Goal: Task Accomplishment & Management: Manage account settings

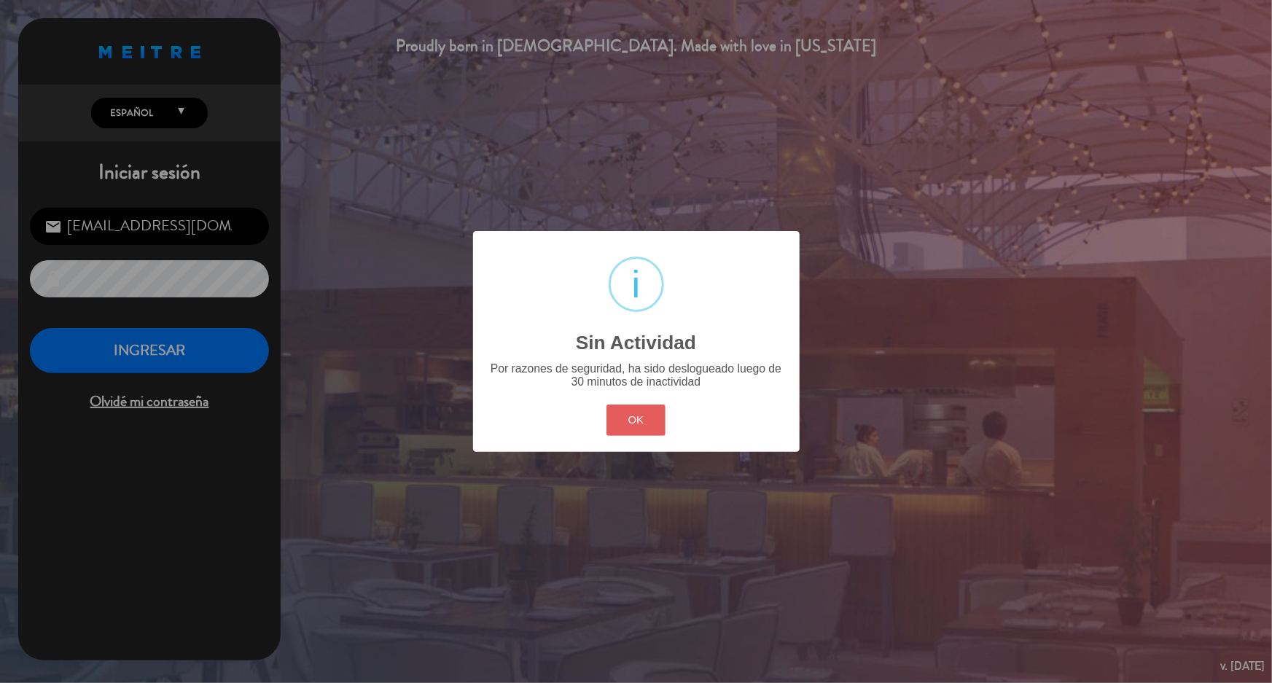
drag, startPoint x: 641, startPoint y: 428, endPoint x: 360, endPoint y: 336, distance: 295.9
click at [641, 428] on button "OK" at bounding box center [635, 420] width 59 height 31
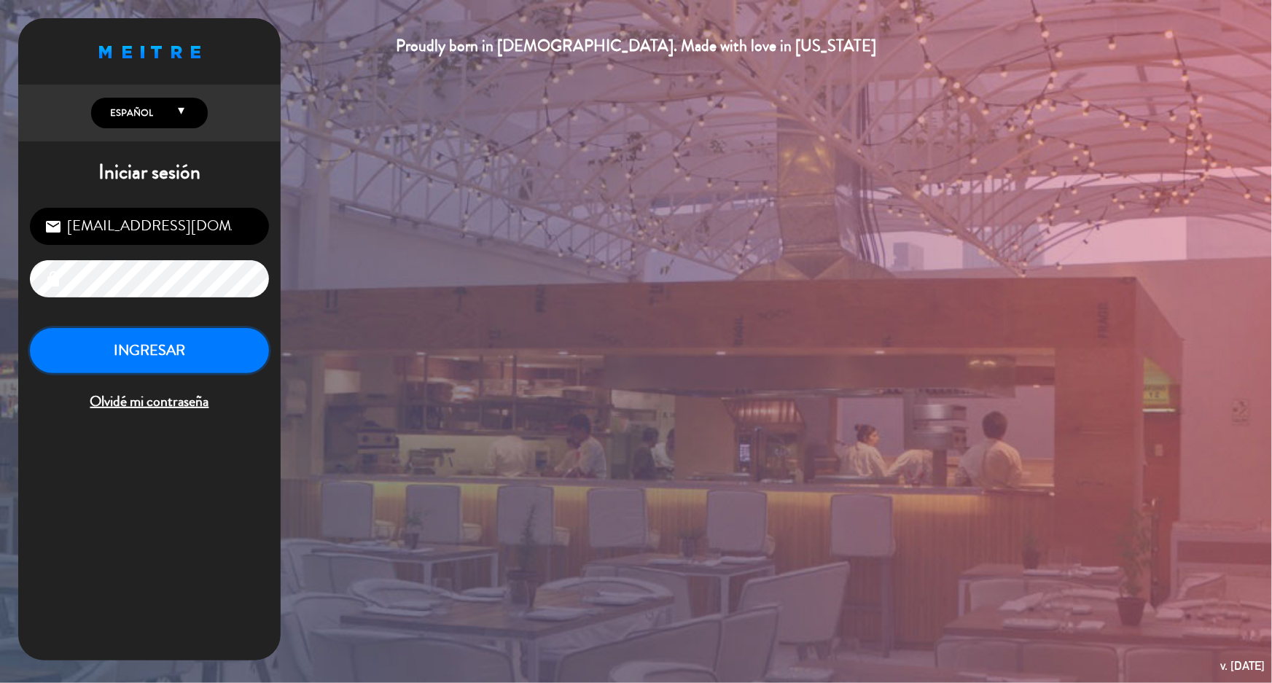
click at [219, 348] on button "INGRESAR" at bounding box center [149, 351] width 239 height 46
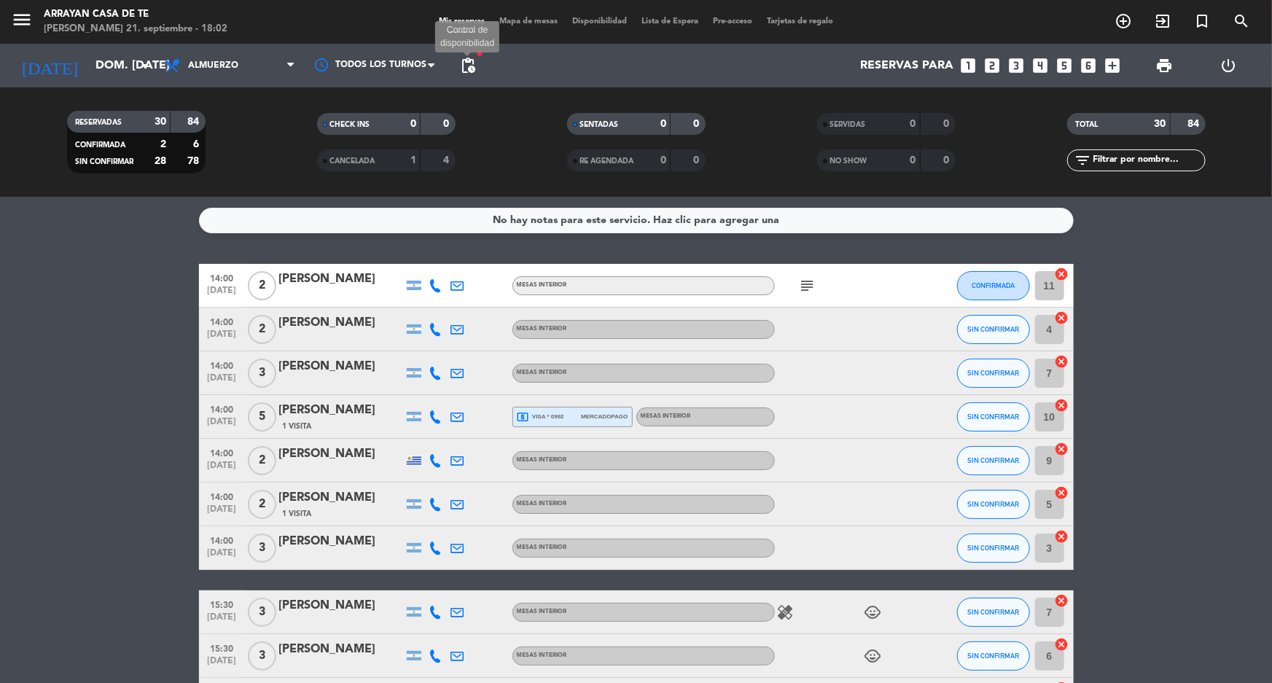
click at [472, 66] on span "pending_actions" at bounding box center [467, 65] width 17 height 17
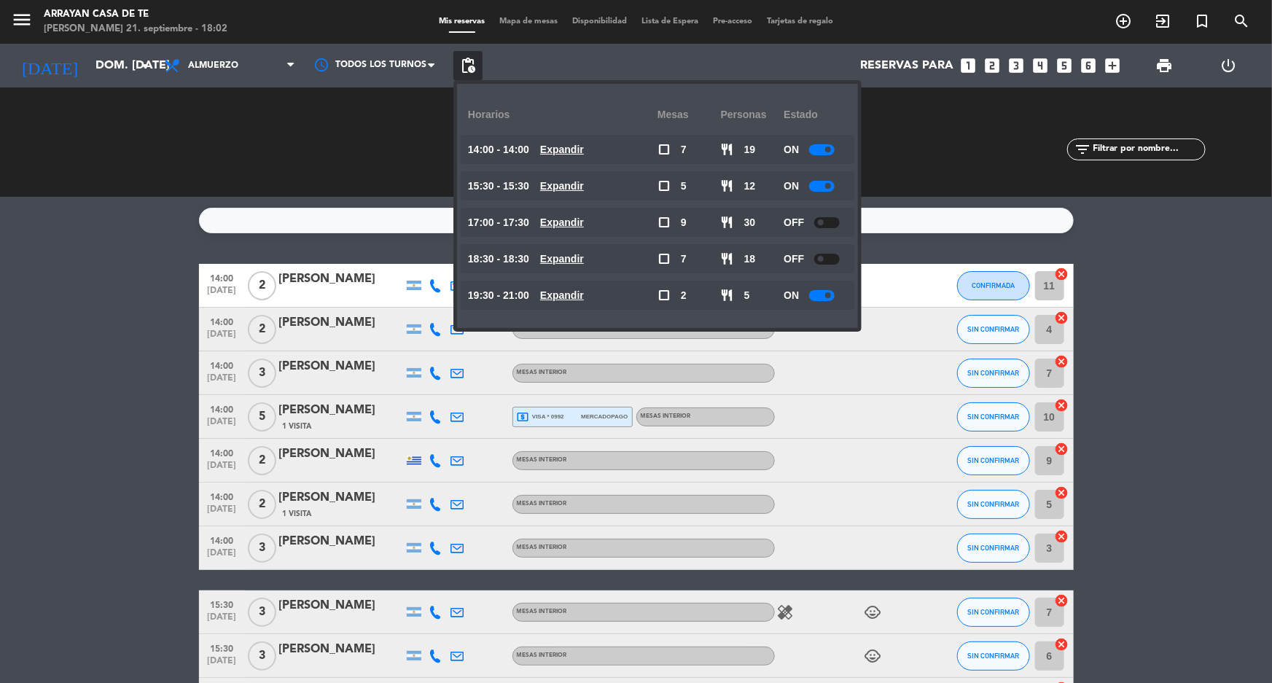
click at [816, 149] on div at bounding box center [822, 149] width 26 height 11
click at [831, 146] on div at bounding box center [827, 149] width 26 height 11
click at [834, 149] on div at bounding box center [827, 149] width 26 height 11
click at [835, 151] on div at bounding box center [827, 149] width 26 height 11
click at [824, 220] on span at bounding box center [821, 222] width 6 height 6
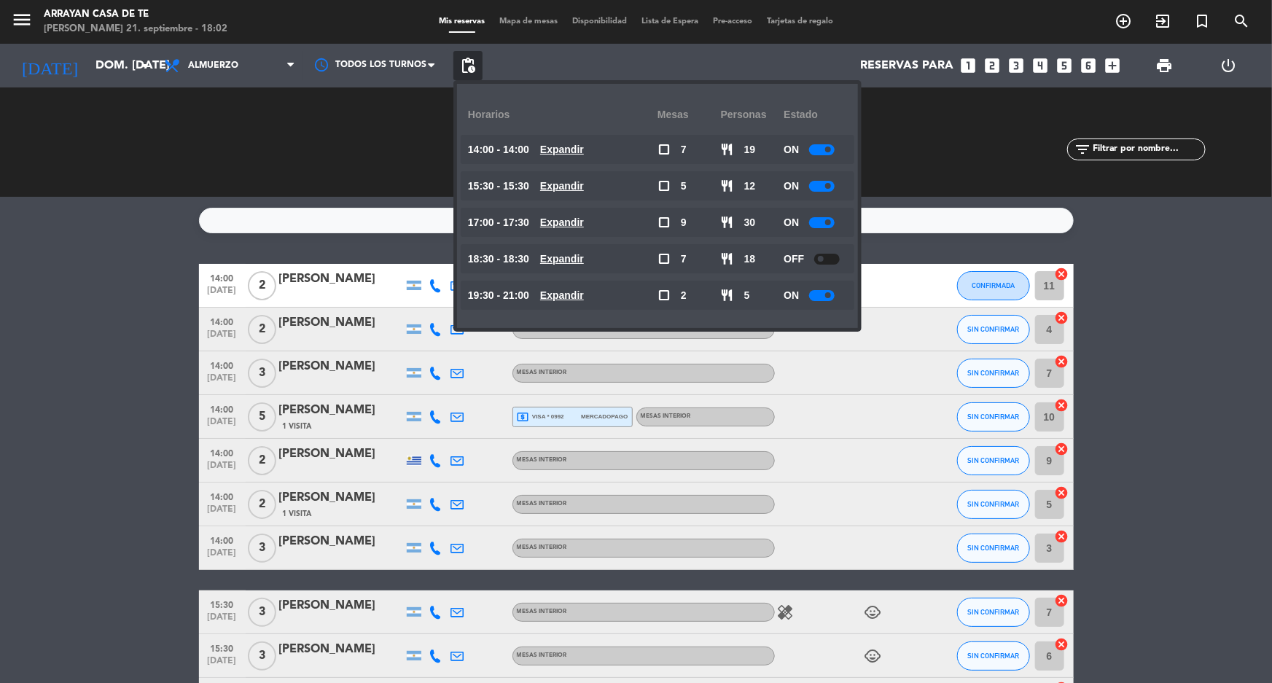
click at [831, 260] on div at bounding box center [827, 259] width 26 height 11
click at [468, 59] on span "pending_actions" at bounding box center [467, 65] width 17 height 17
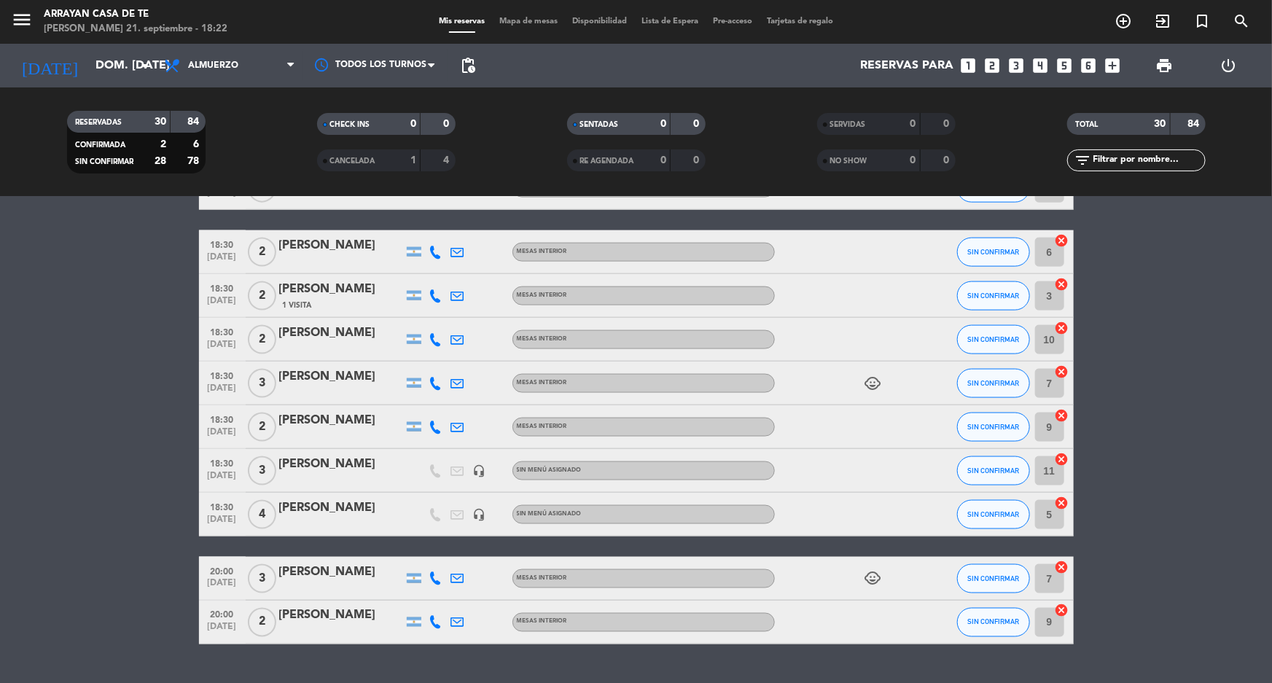
scroll to position [1047, 0]
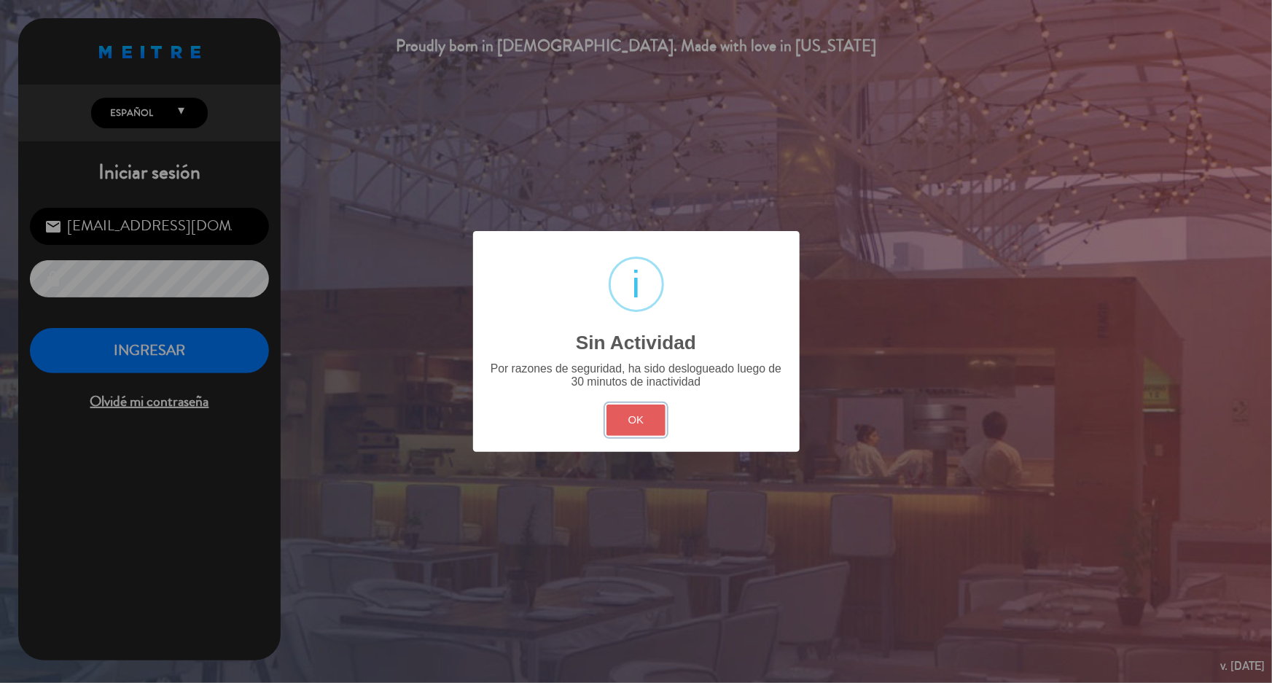
click at [640, 433] on button "OK" at bounding box center [635, 420] width 59 height 31
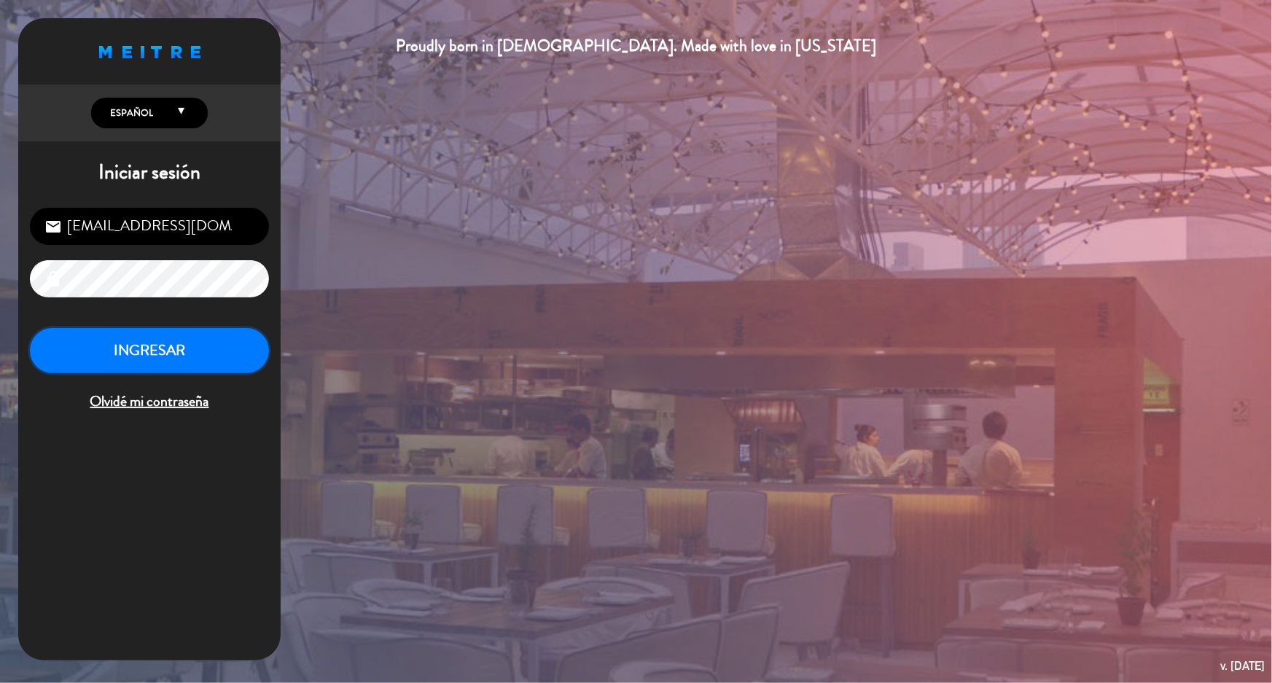
click at [232, 357] on button "INGRESAR" at bounding box center [149, 351] width 239 height 46
